Goal: Find specific page/section: Find specific page/section

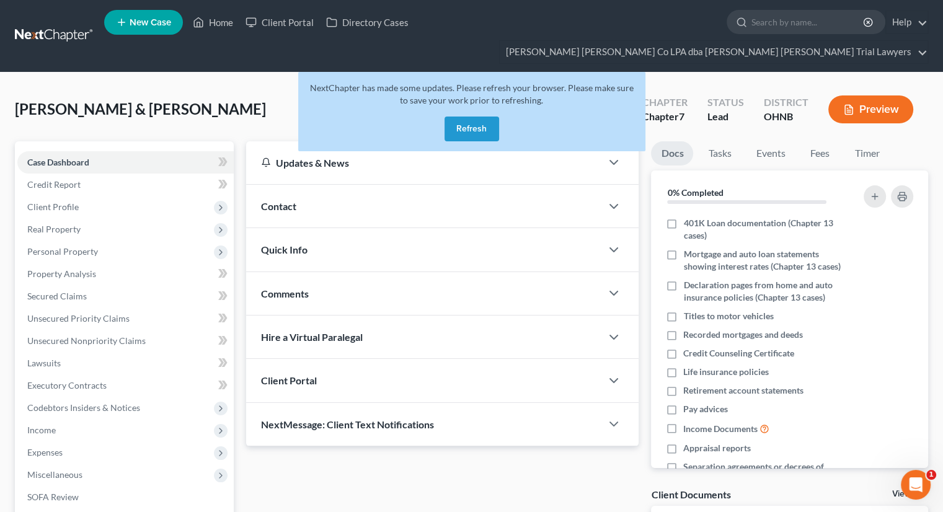
click at [457, 117] on button "Refresh" at bounding box center [472, 129] width 55 height 25
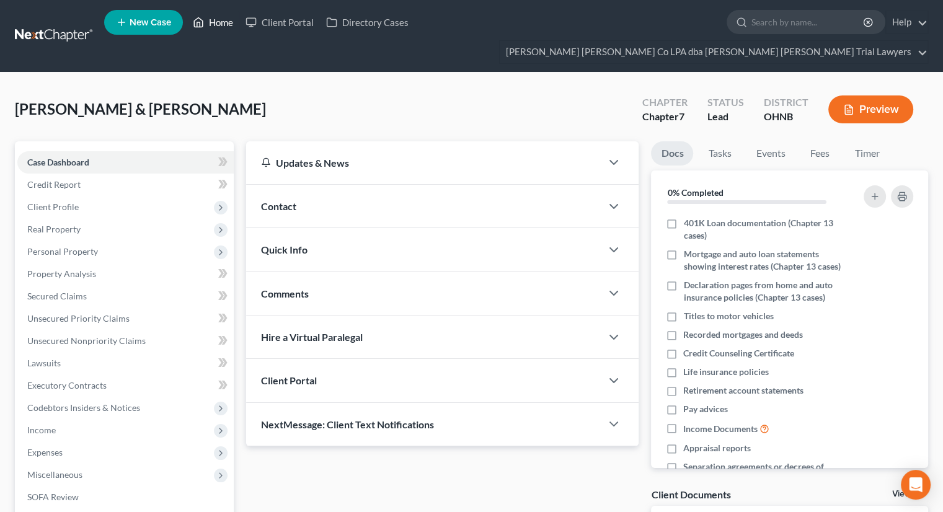
click at [211, 23] on link "Home" at bounding box center [213, 22] width 53 height 22
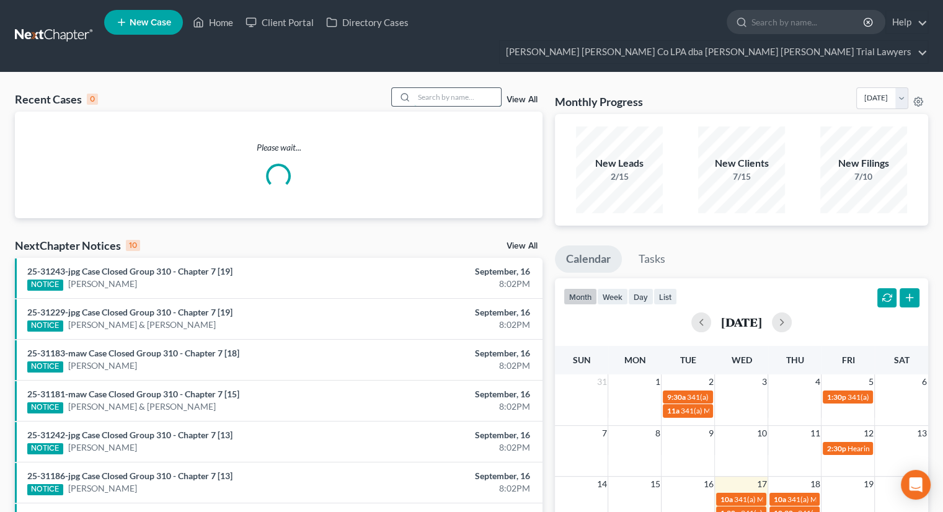
click at [427, 88] on input "search" at bounding box center [457, 97] width 87 height 18
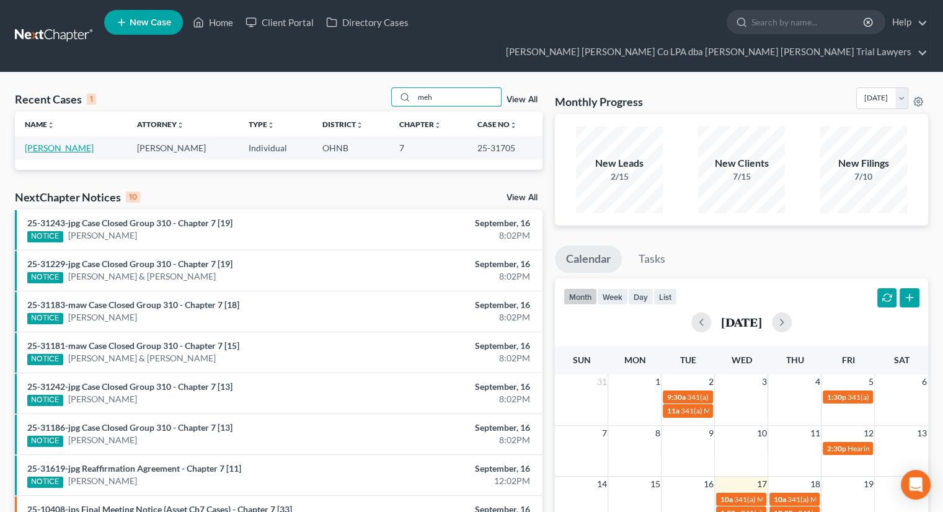
type input "meh"
click at [78, 143] on link "[PERSON_NAME]" at bounding box center [59, 148] width 69 height 11
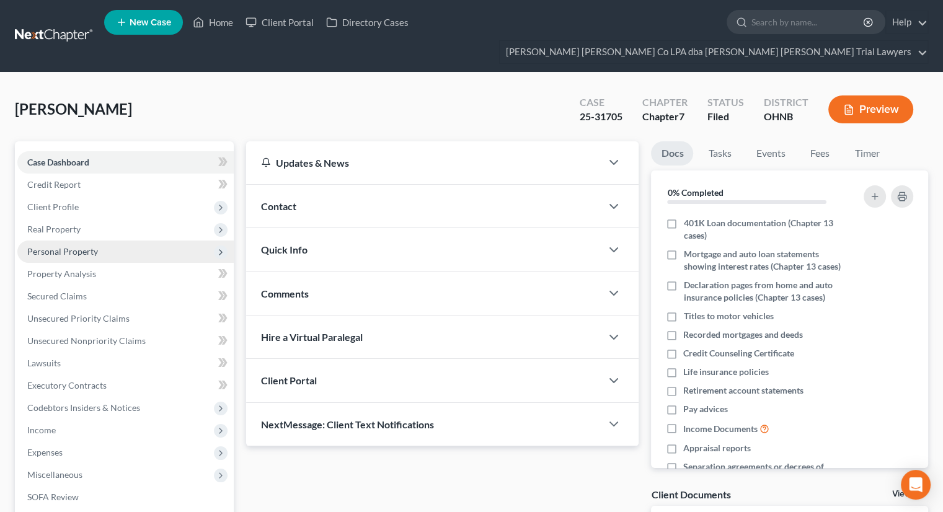
scroll to position [146, 0]
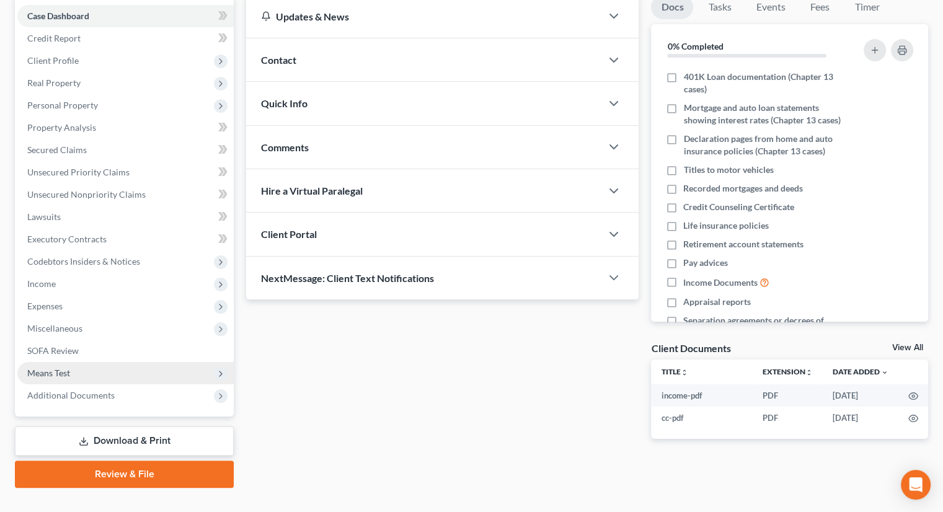
click at [74, 362] on span "Means Test" at bounding box center [125, 373] width 216 height 22
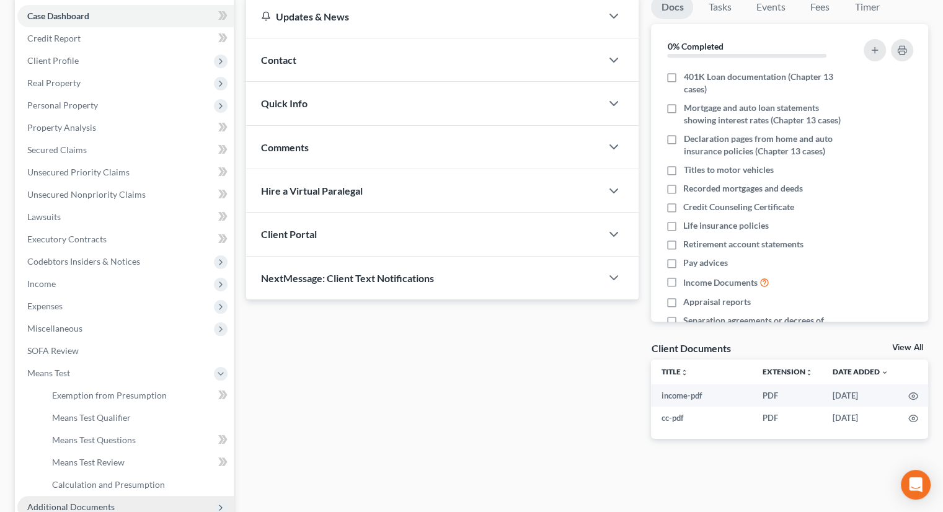
click at [87, 502] on span "Additional Documents" at bounding box center [70, 507] width 87 height 11
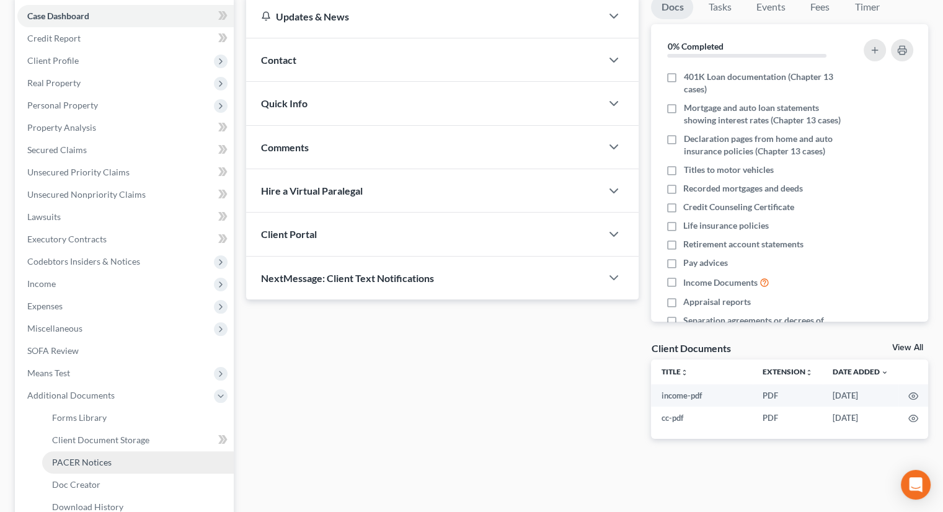
click at [102, 457] on span "PACER Notices" at bounding box center [82, 462] width 60 height 11
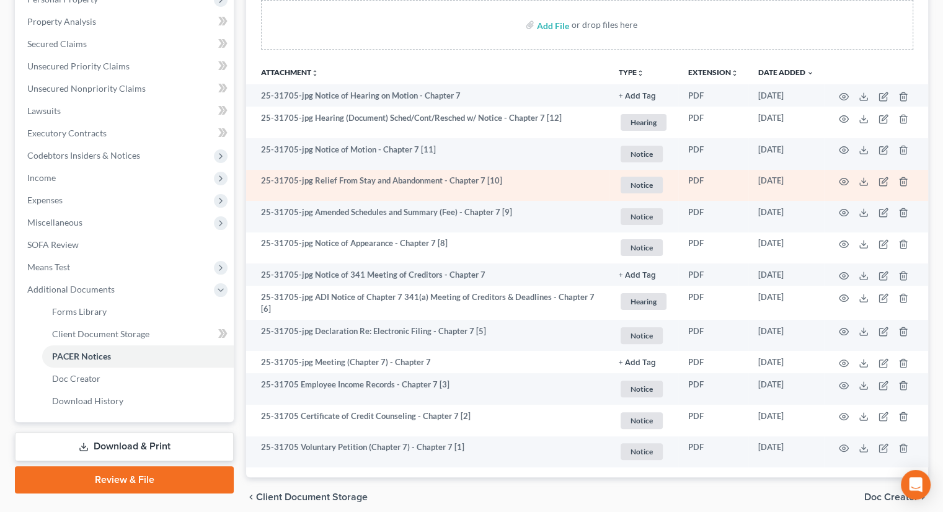
scroll to position [253, 0]
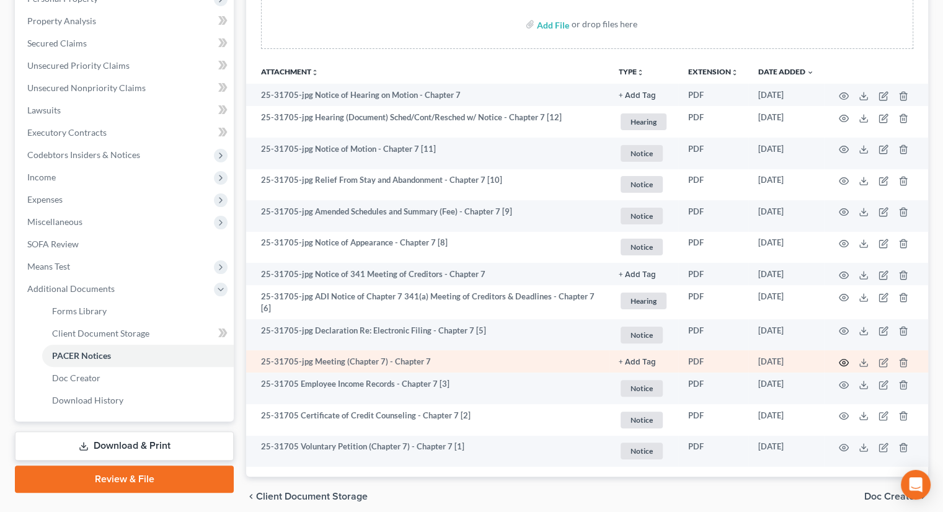
click at [847, 359] on icon "button" at bounding box center [844, 362] width 9 height 7
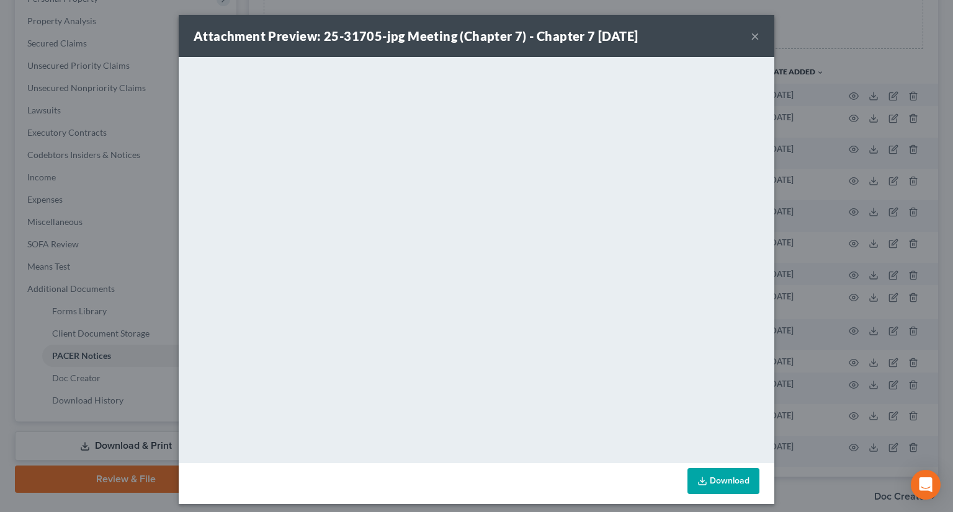
click at [750, 32] on button "×" at bounding box center [754, 36] width 9 height 15
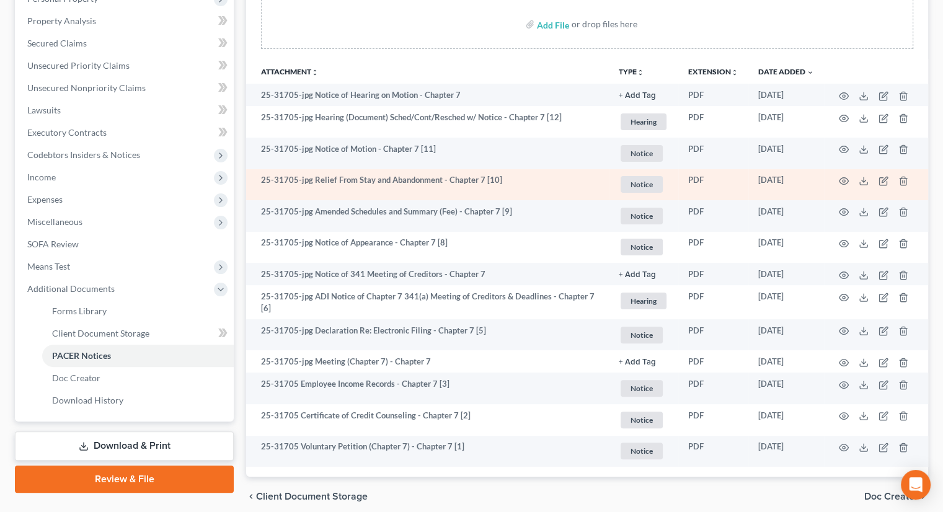
scroll to position [0, 0]
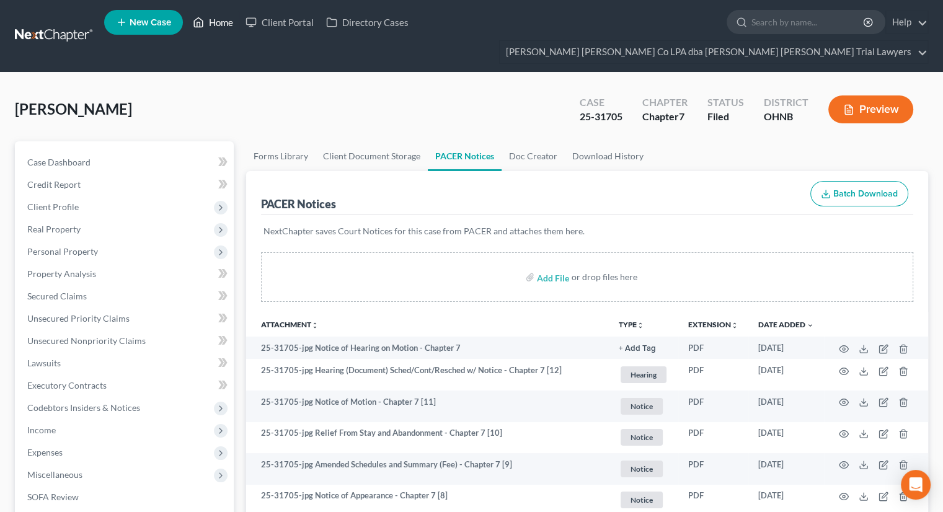
click at [201, 30] on icon at bounding box center [198, 22] width 11 height 15
